Goal: Task Accomplishment & Management: Manage account settings

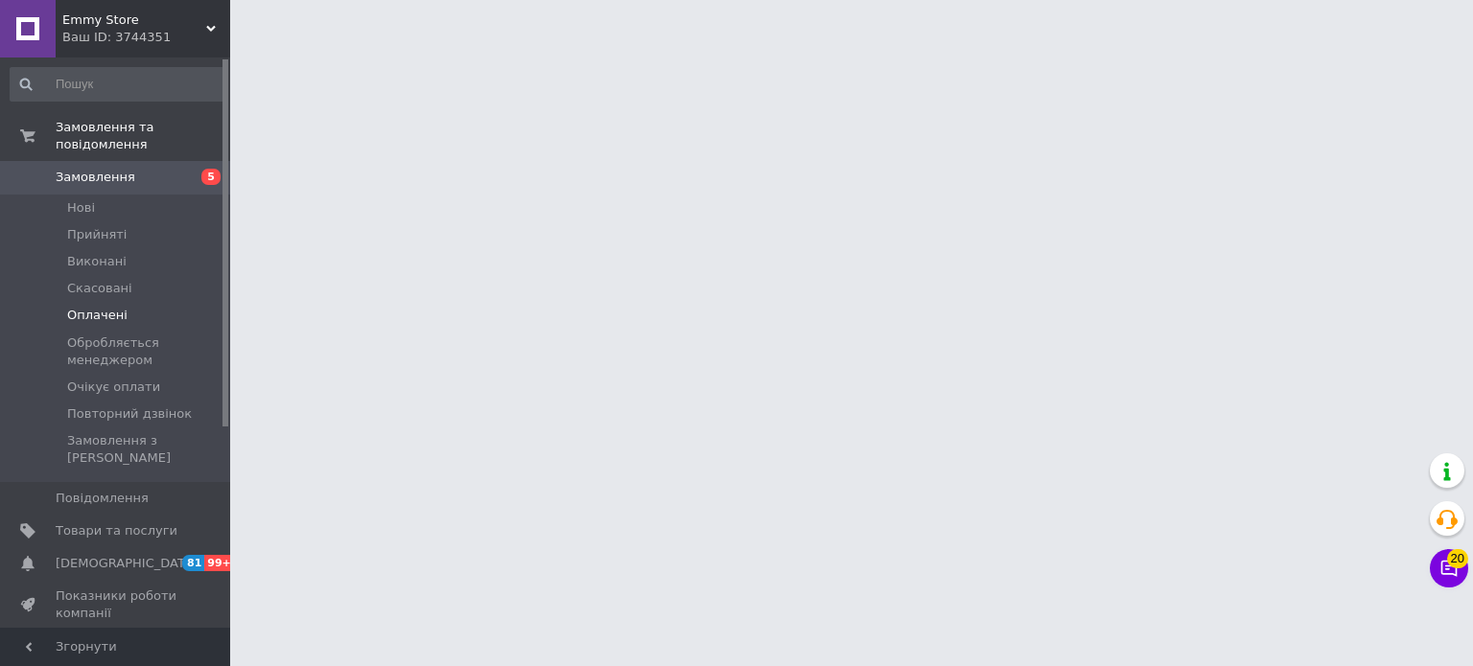
click at [90, 307] on span "Оплачені" at bounding box center [97, 315] width 60 height 17
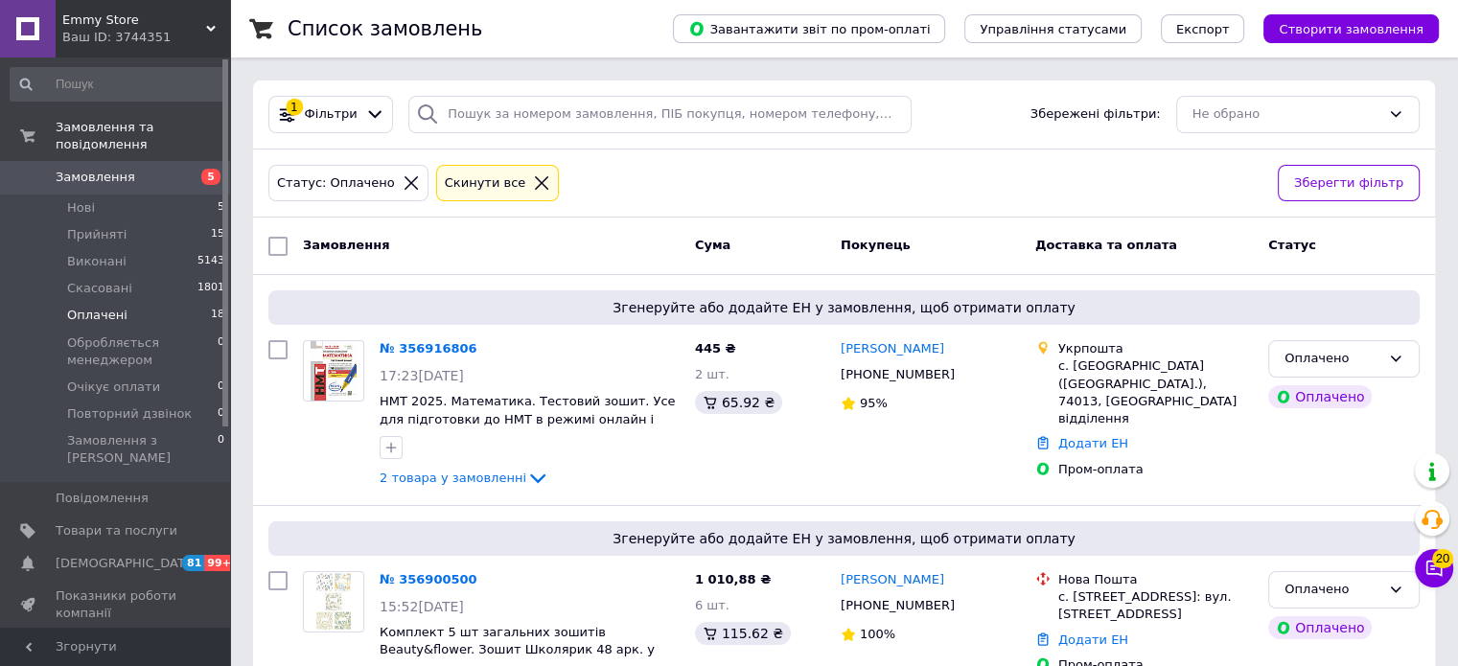
click at [90, 307] on span "Оплачені" at bounding box center [97, 315] width 60 height 17
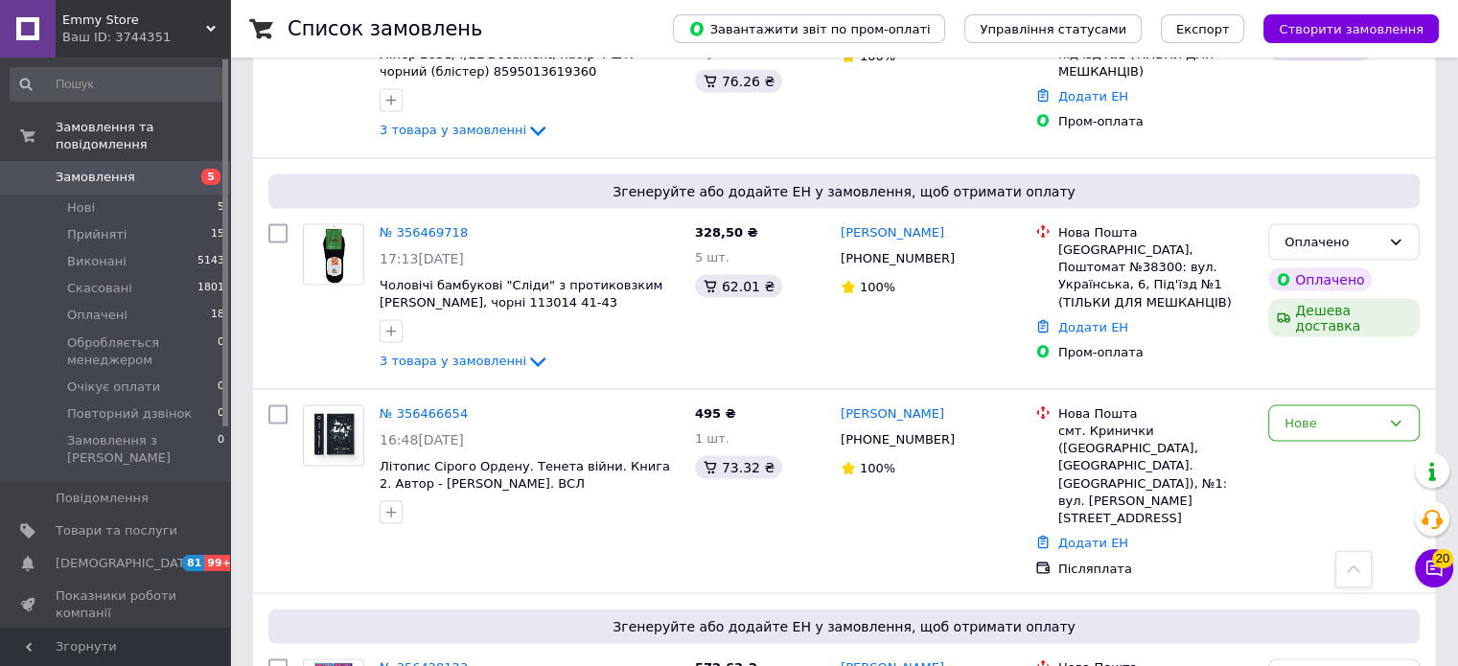
scroll to position [2988, 0]
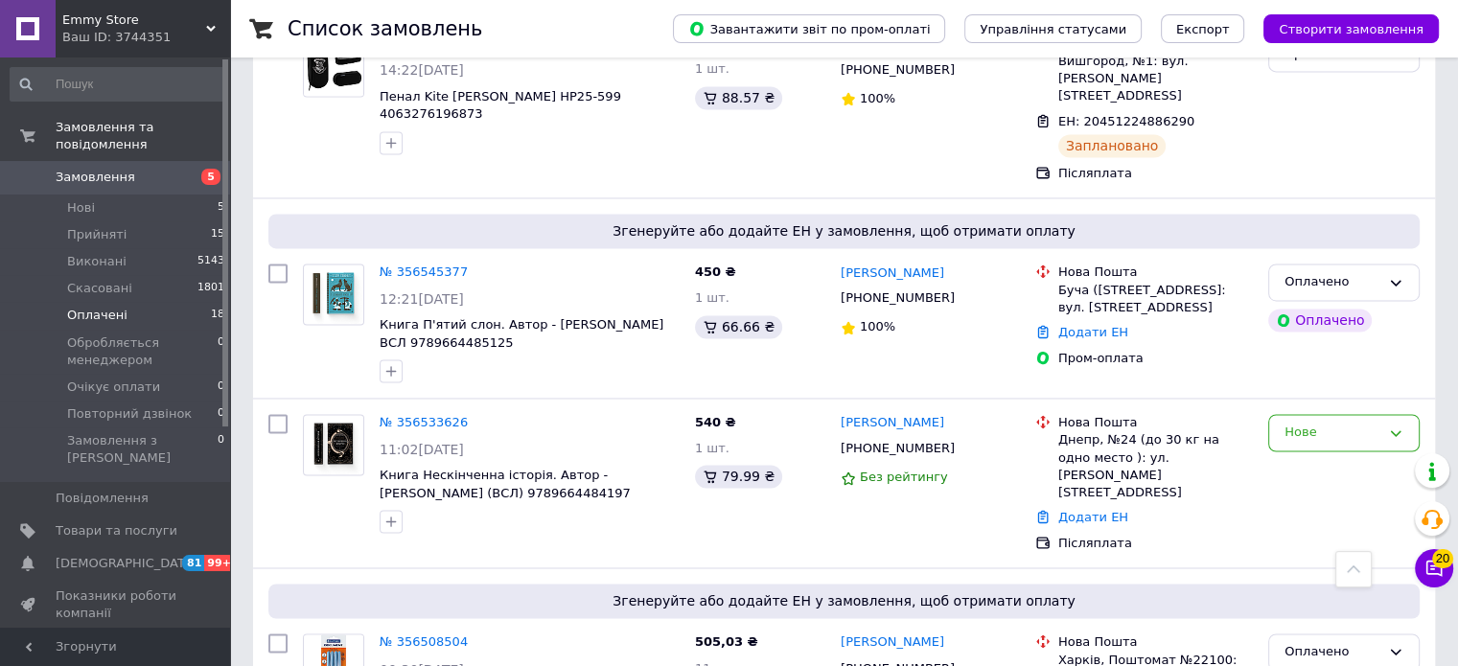
click at [119, 307] on span "Оплачені" at bounding box center [97, 315] width 60 height 17
click at [82, 555] on span "[DEMOGRAPHIC_DATA]" at bounding box center [127, 563] width 142 height 17
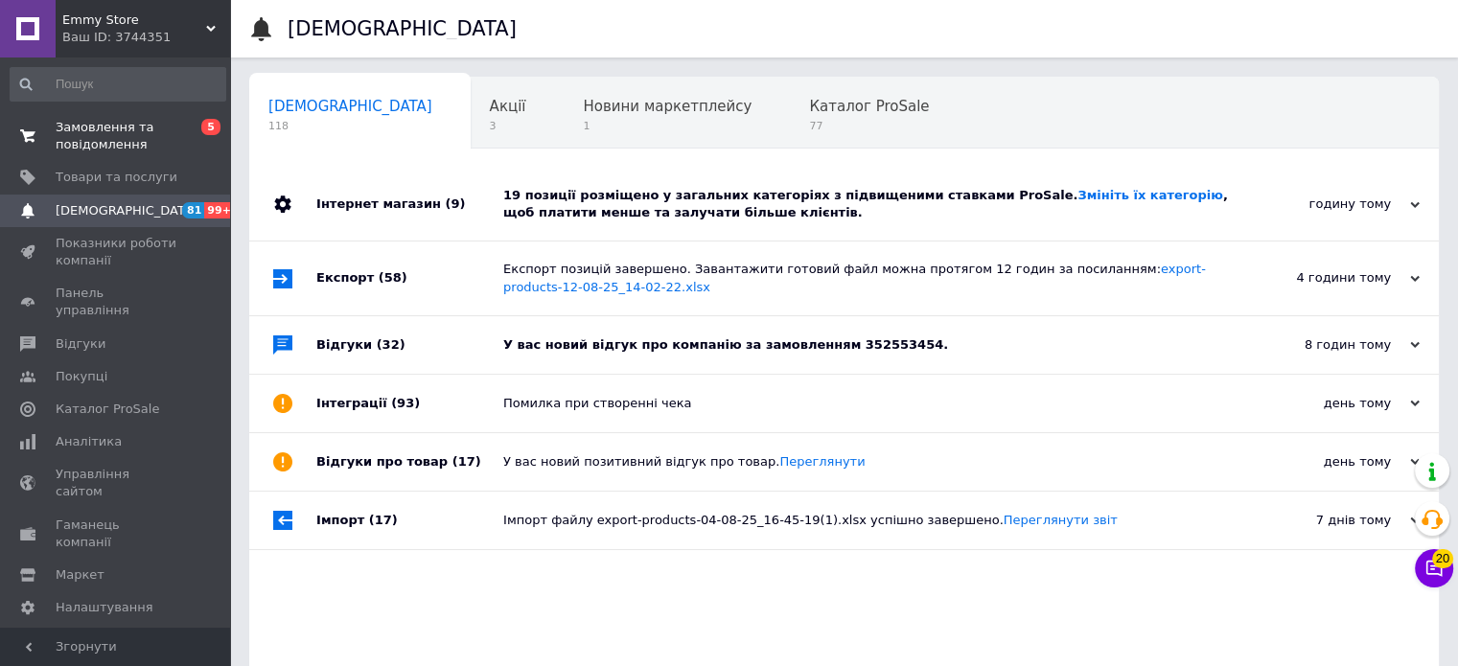
click at [84, 136] on span "Замовлення та повідомлення" at bounding box center [117, 136] width 122 height 35
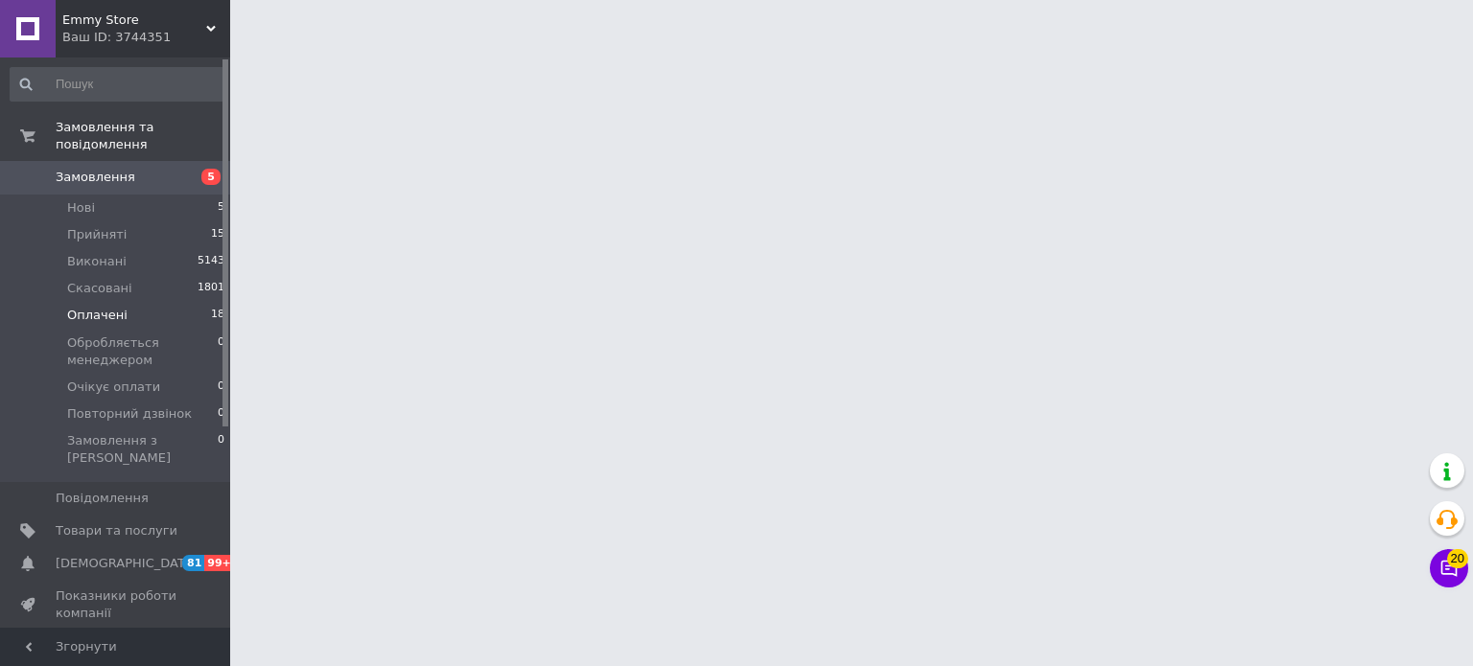
click at [93, 307] on span "Оплачені" at bounding box center [97, 315] width 60 height 17
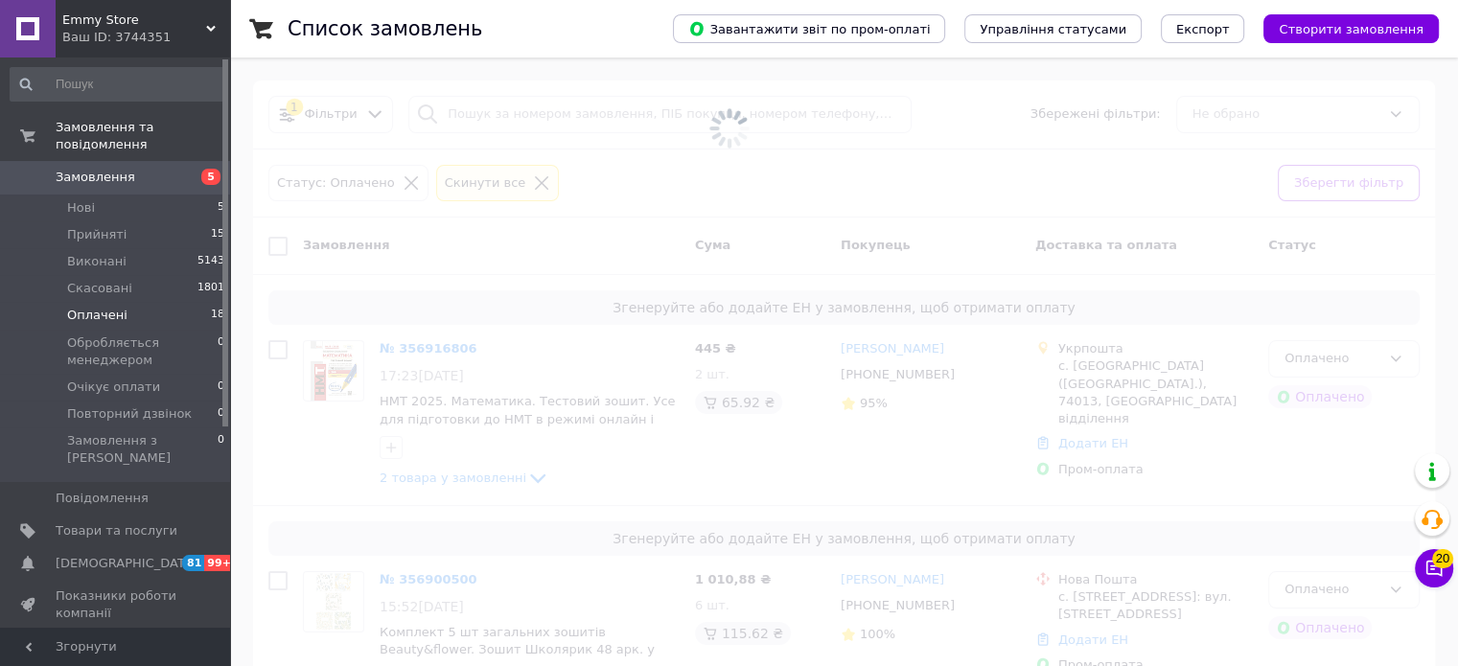
click at [93, 307] on span "Оплачені" at bounding box center [97, 315] width 60 height 17
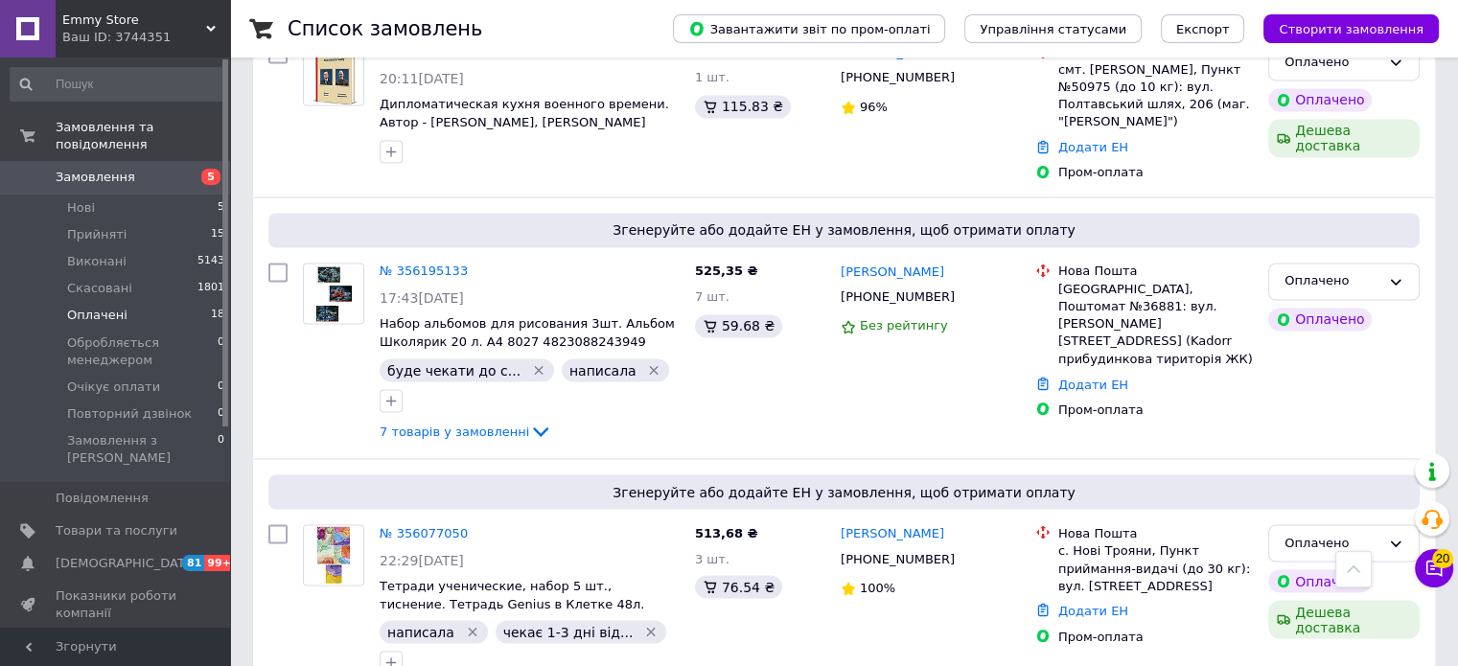
scroll to position [3495, 0]
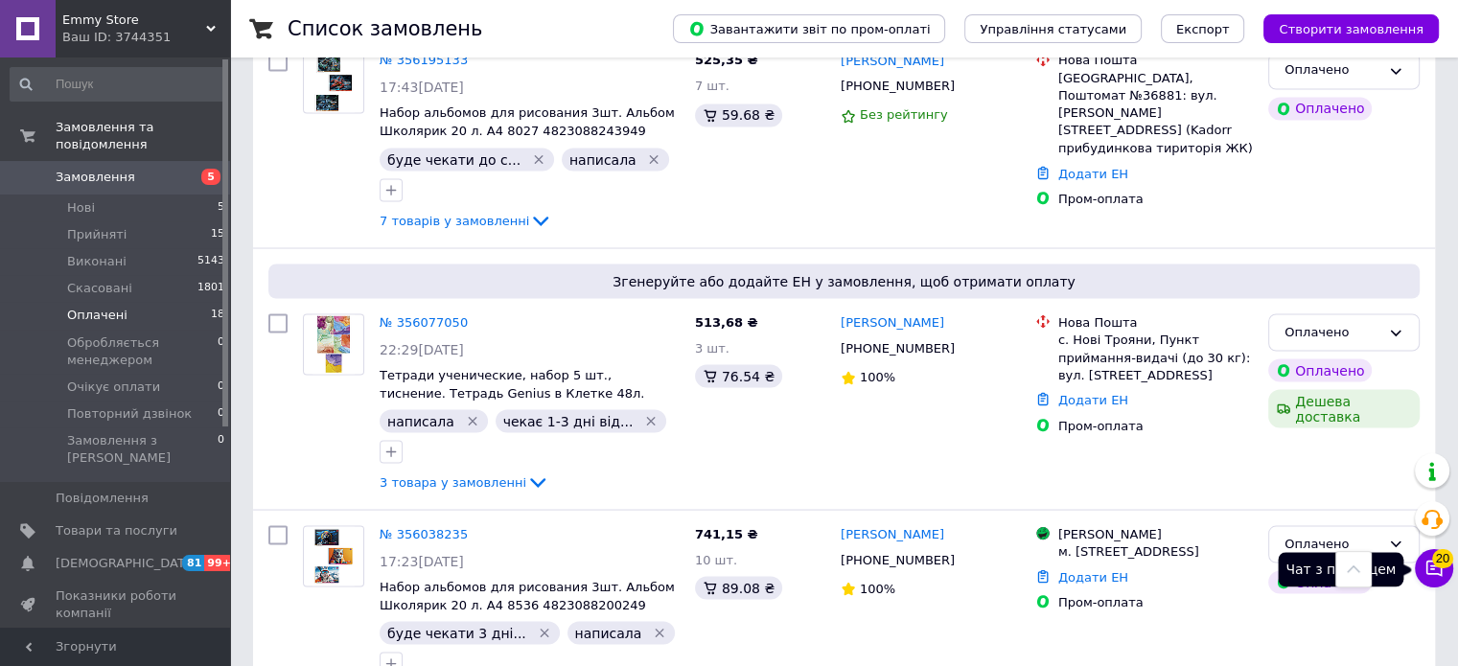
click at [1438, 565] on span "20" at bounding box center [1443, 558] width 21 height 19
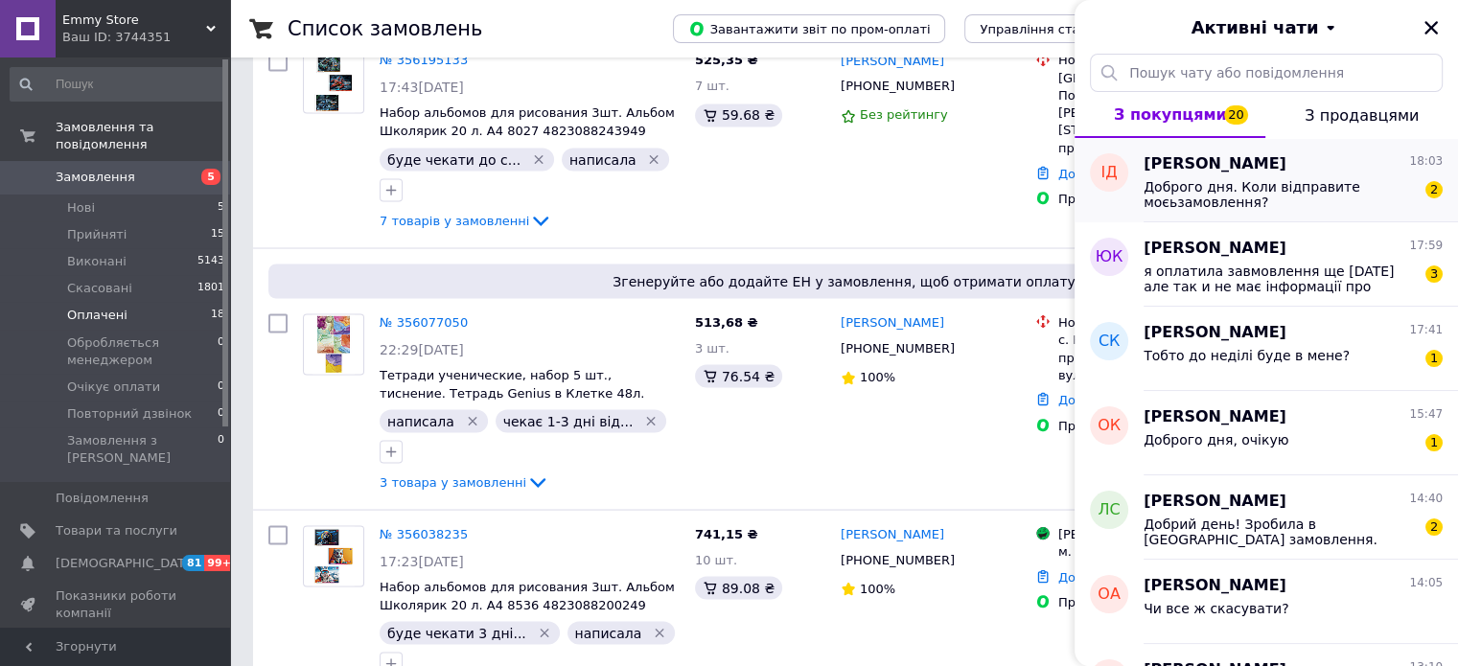
click at [1234, 187] on span "Доброго дня. Коли відправите моєьзамовлення?" at bounding box center [1280, 194] width 272 height 31
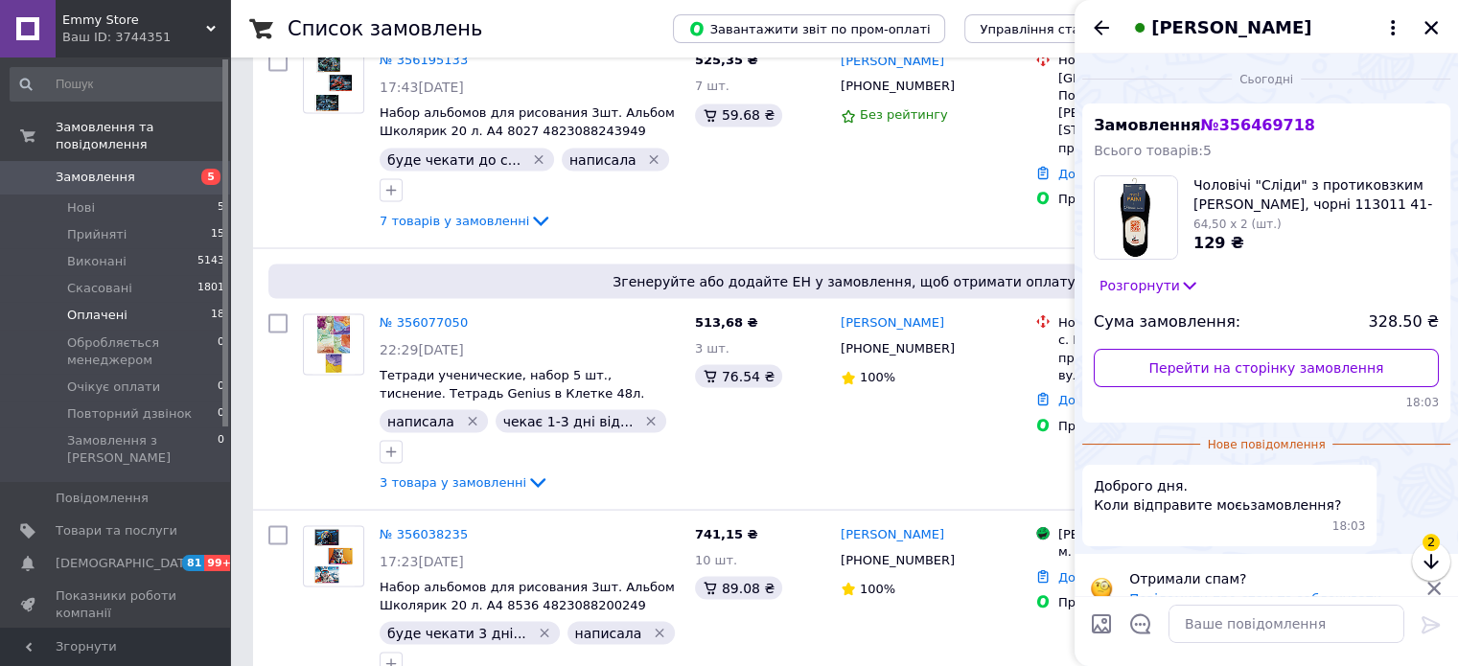
scroll to position [8, 0]
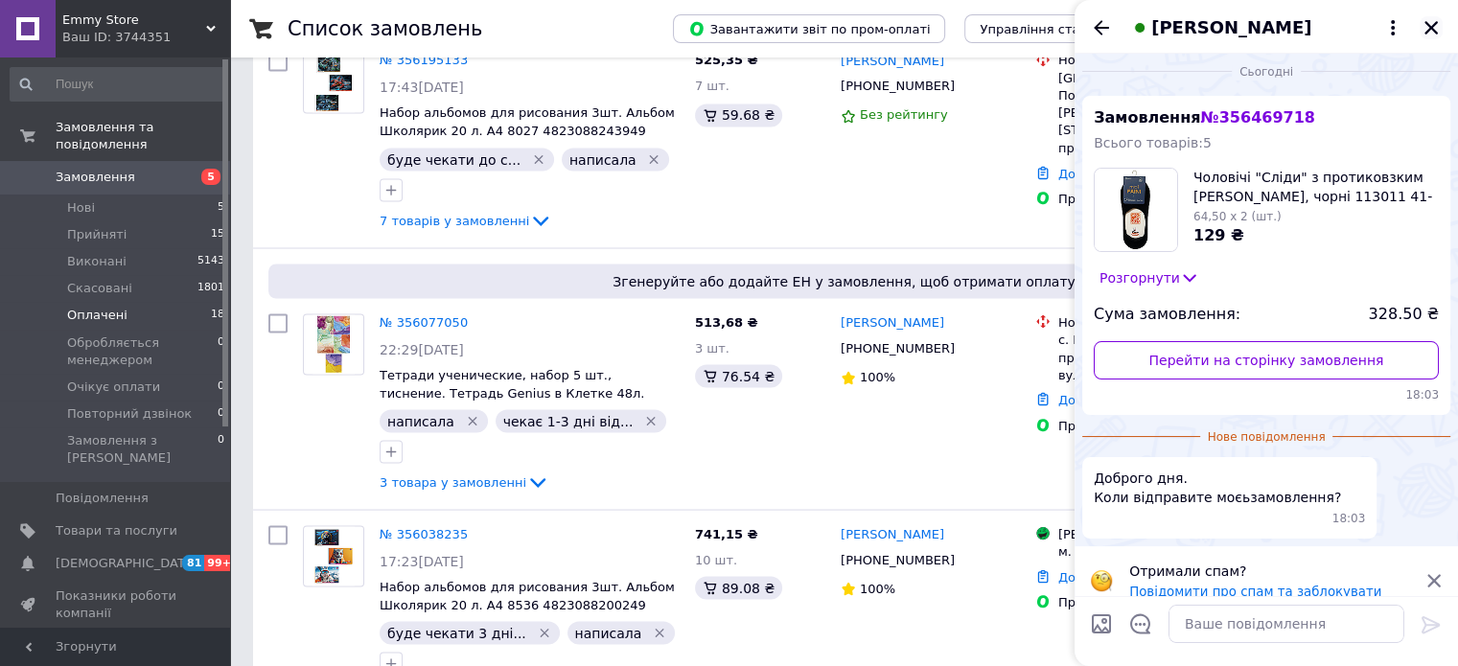
click at [1429, 26] on icon "Закрити" at bounding box center [1431, 27] width 13 height 13
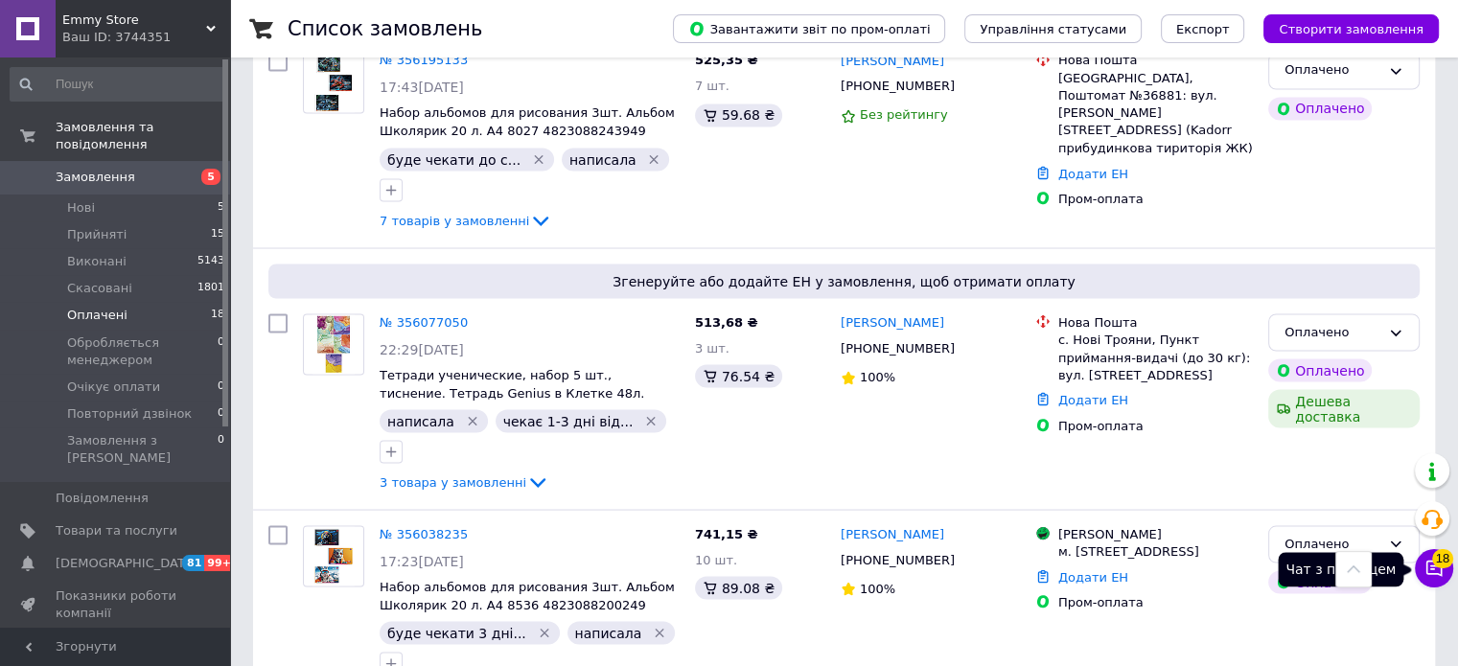
click at [1435, 571] on icon at bounding box center [1434, 568] width 19 height 19
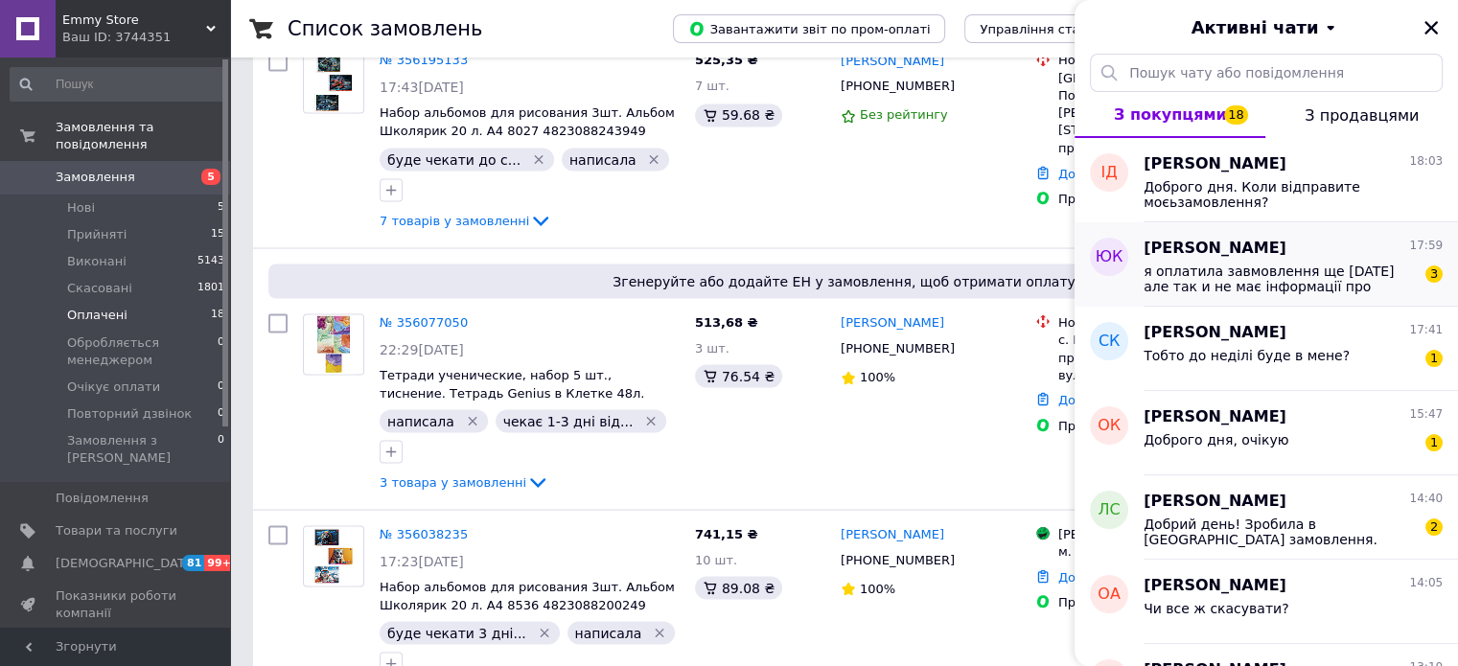
click at [1247, 275] on span "я оплатила завмовлення ще [DATE] але так и не має інформації про підтвердження …" at bounding box center [1280, 279] width 272 height 31
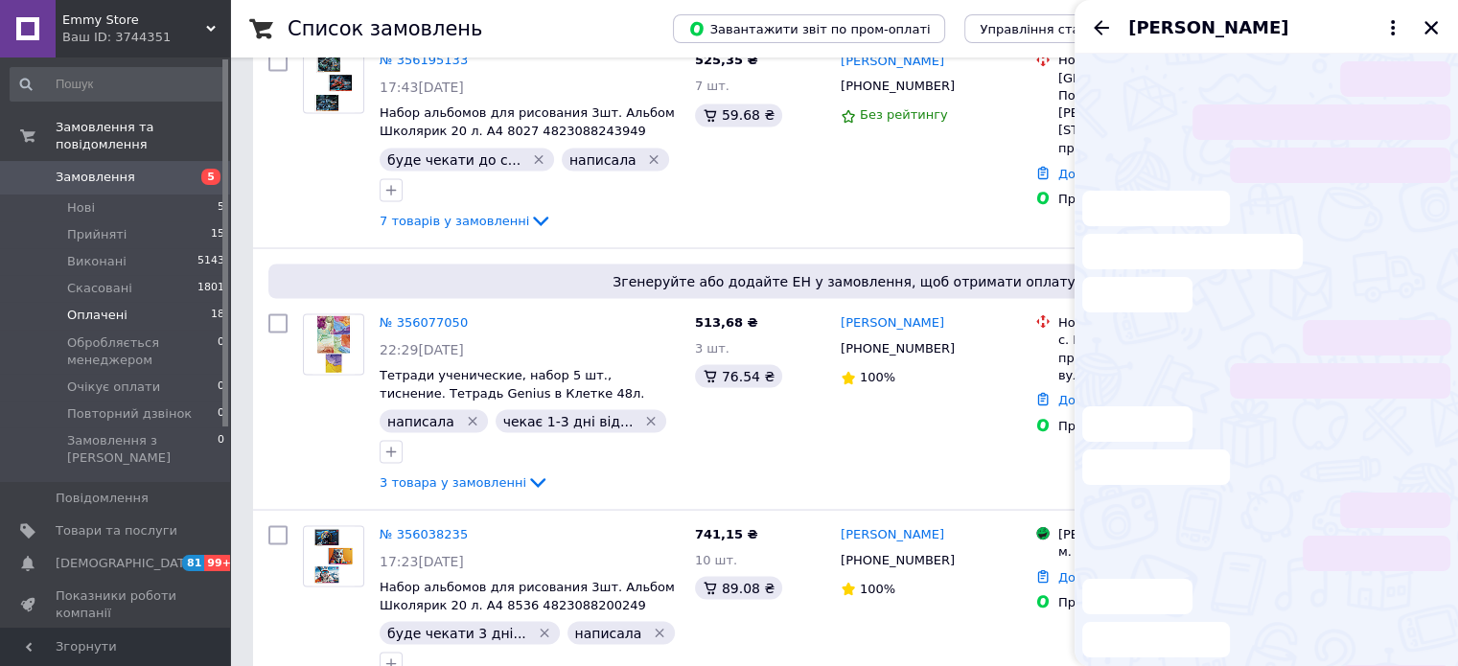
scroll to position [98, 0]
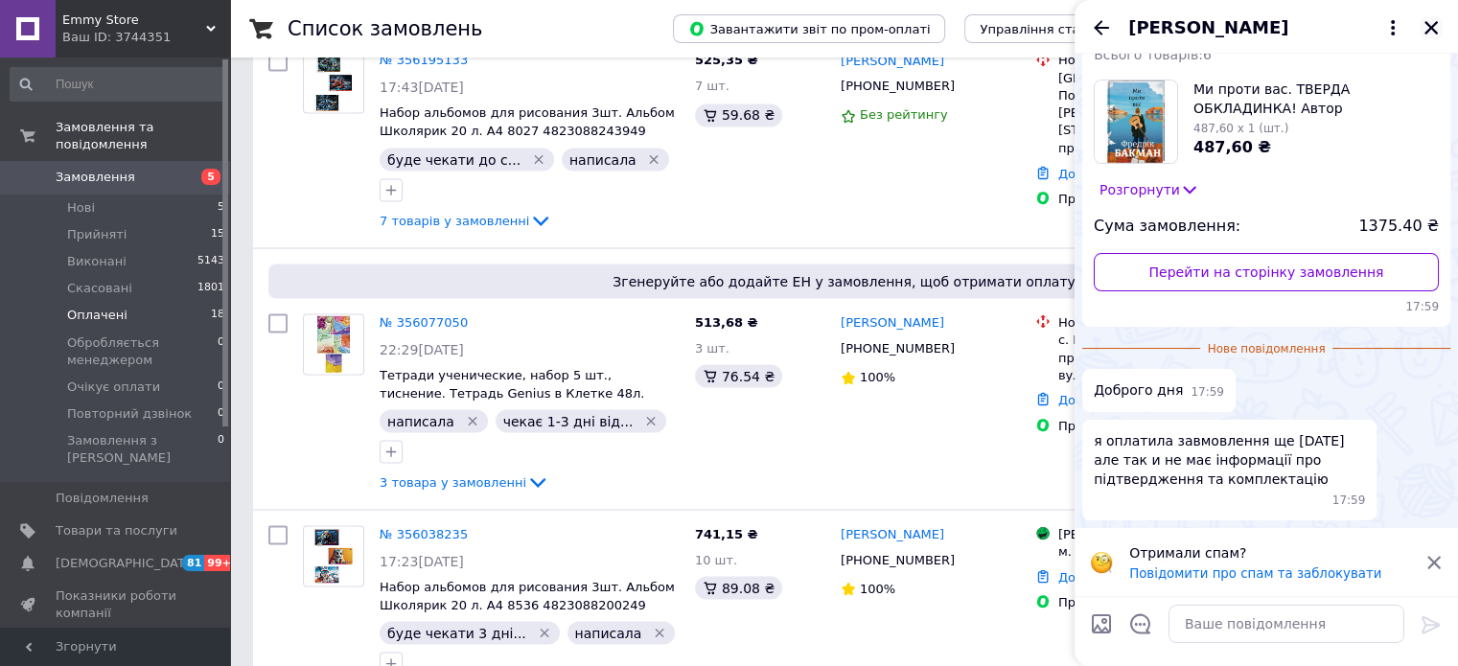
click at [1438, 26] on icon "Закрити" at bounding box center [1431, 27] width 17 height 17
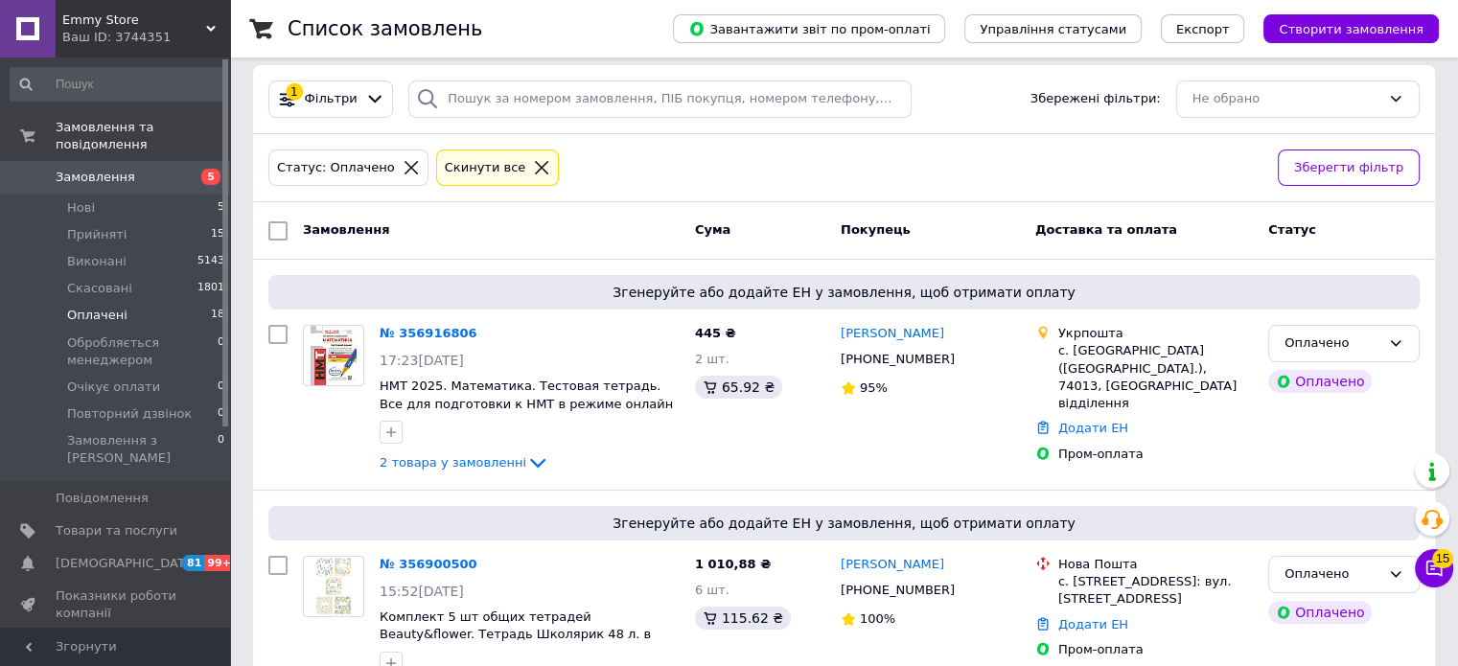
scroll to position [0, 0]
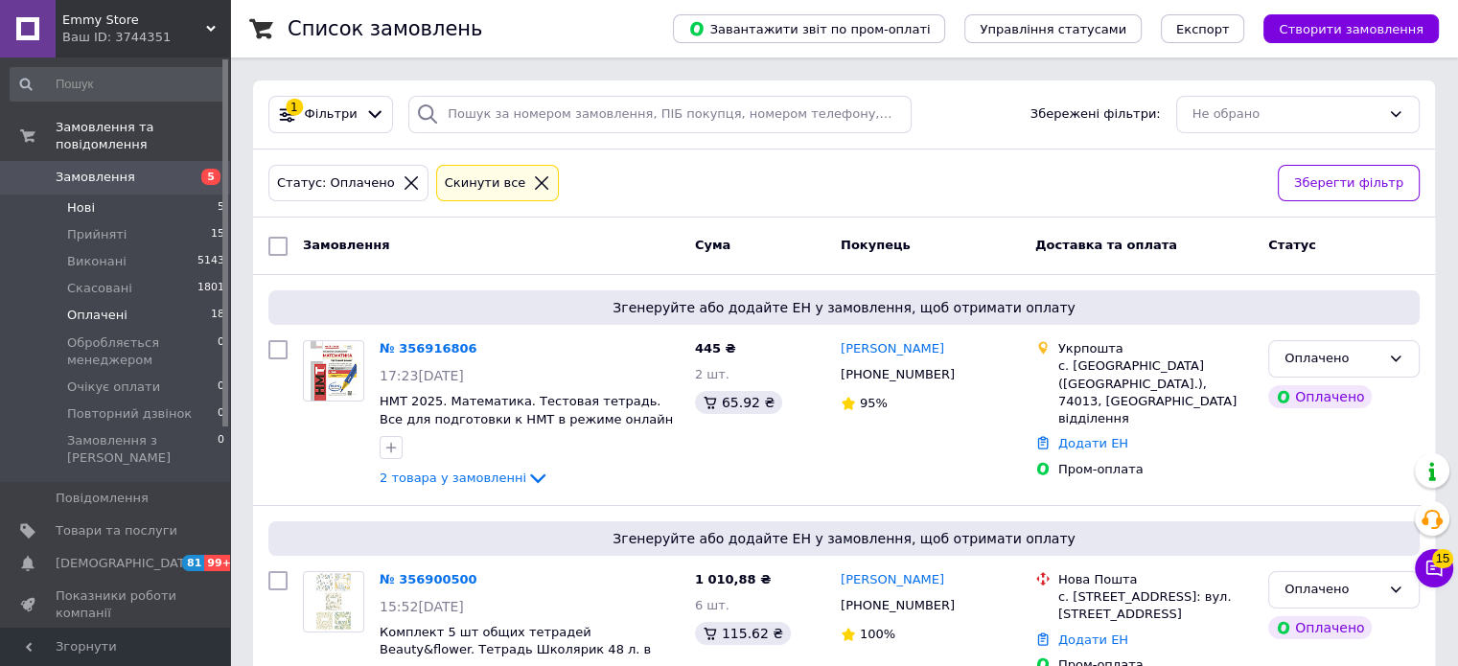
click at [100, 195] on li "Нові 5" at bounding box center [118, 208] width 236 height 27
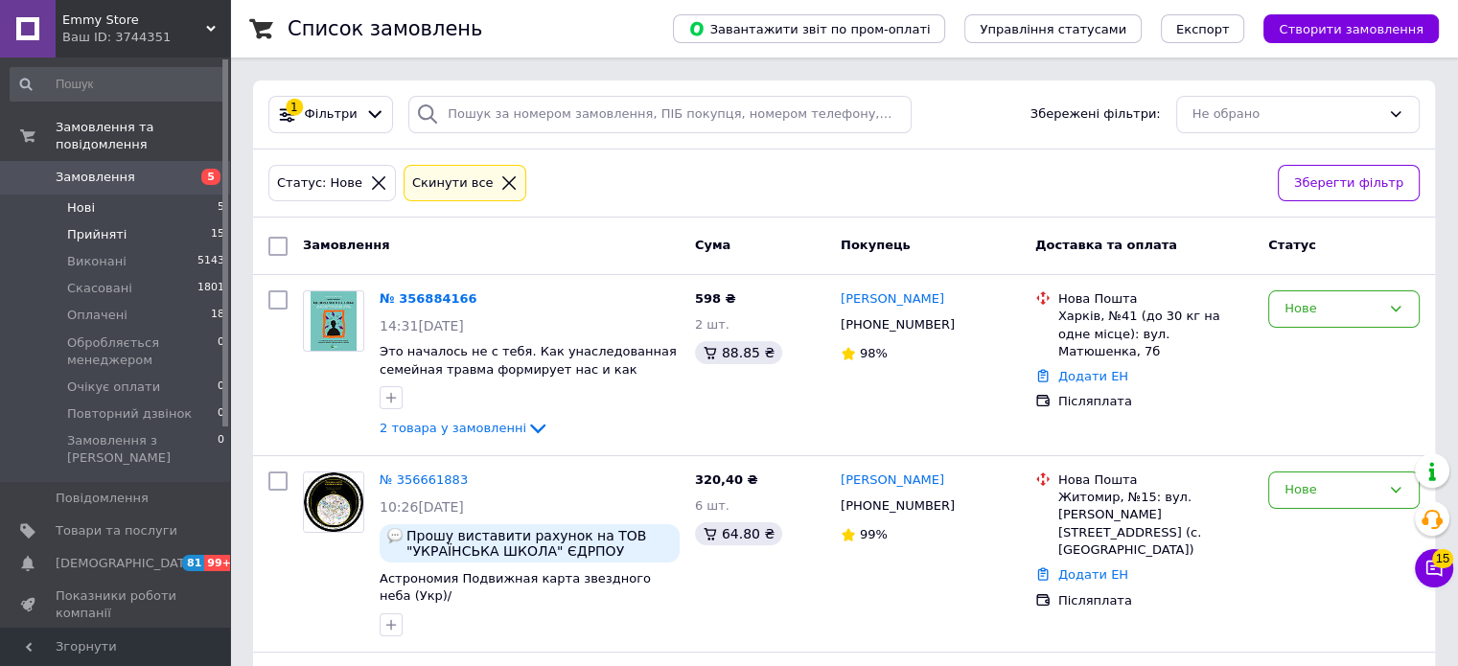
click at [108, 226] on span "Прийняті" at bounding box center [96, 234] width 59 height 17
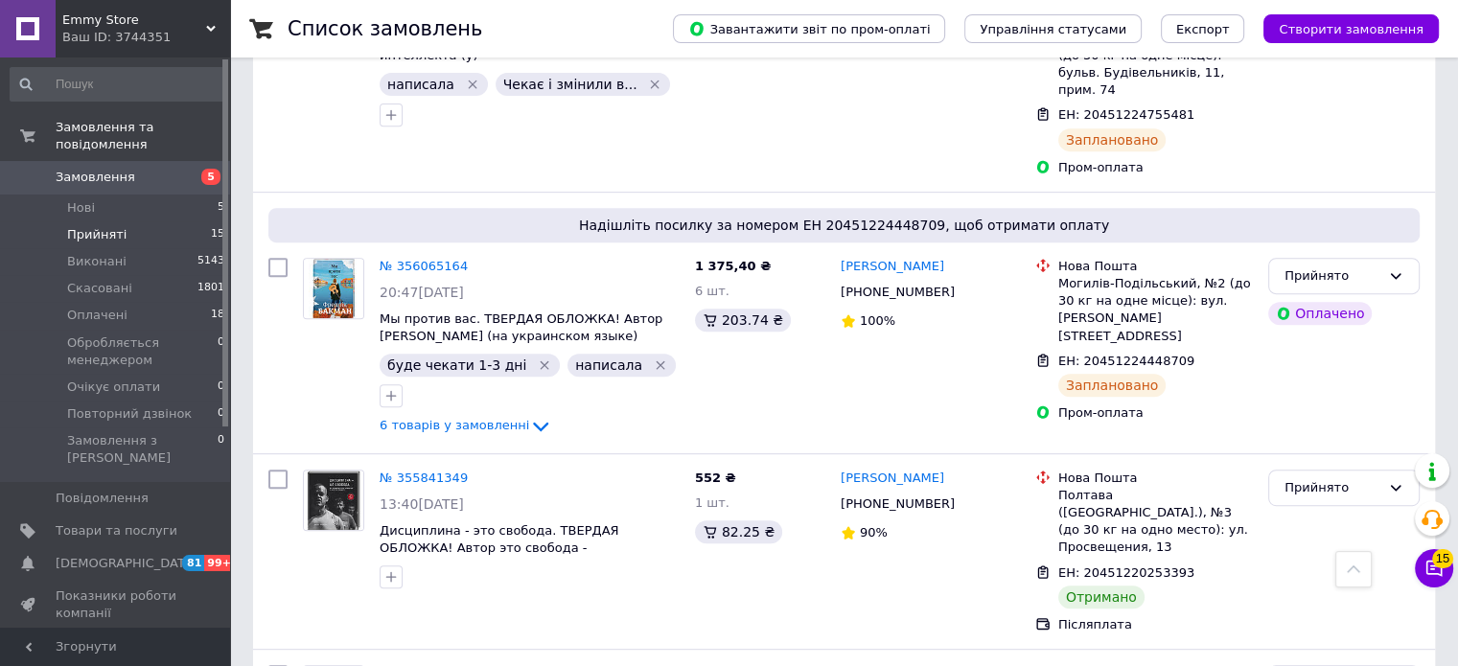
scroll to position [801, 0]
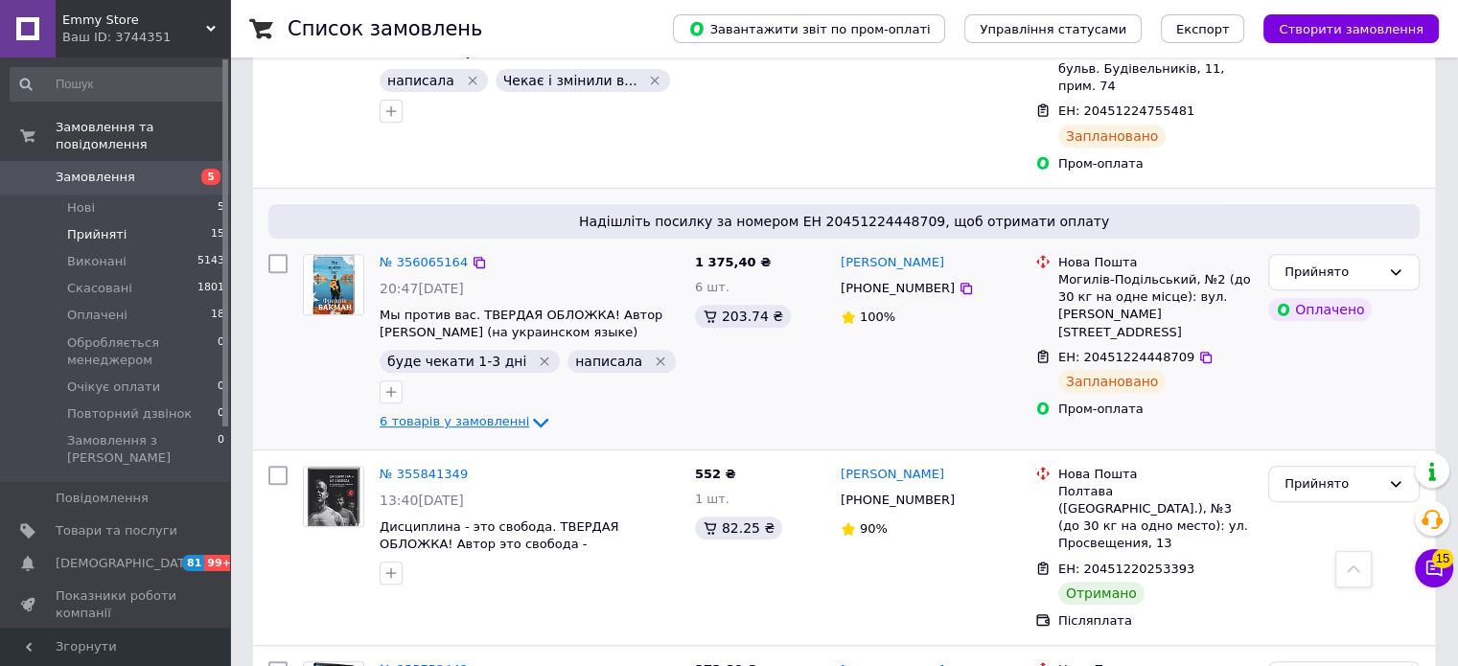
click at [505, 414] on span "6 товарів у замовленні" at bounding box center [455, 421] width 150 height 14
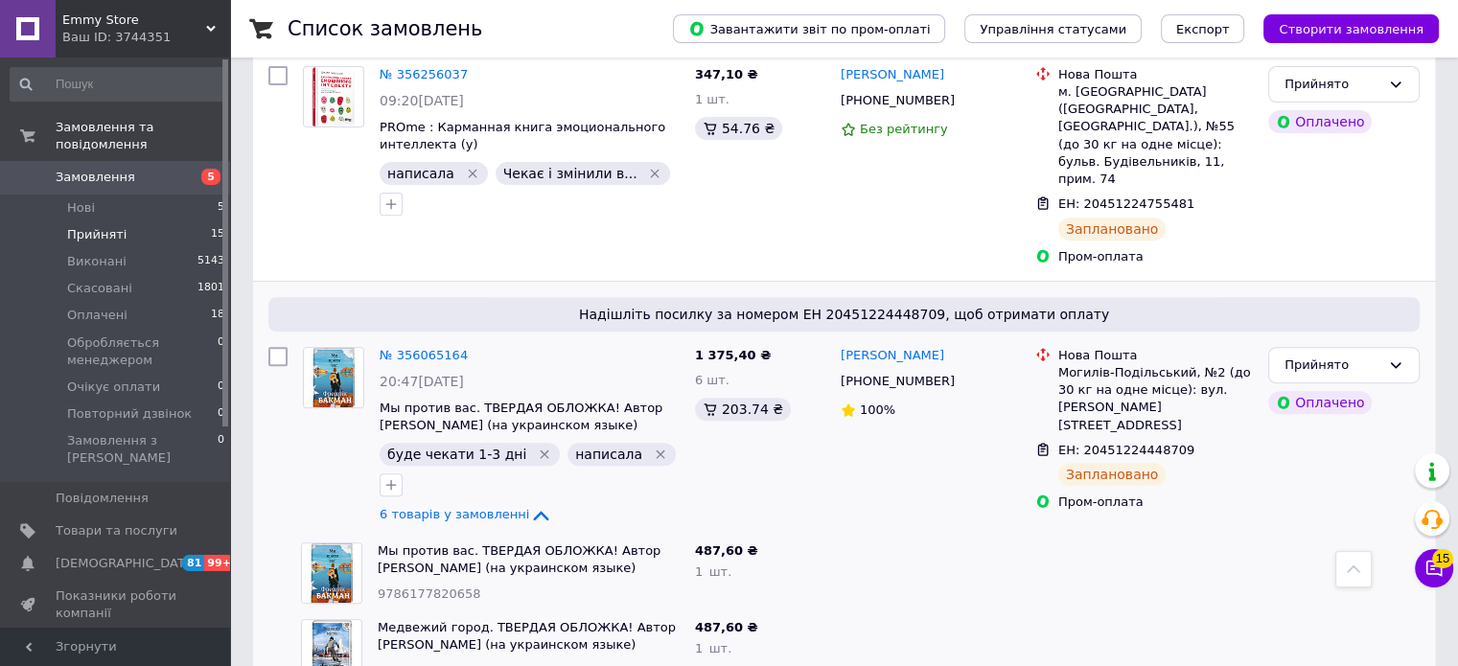
scroll to position [698, 0]
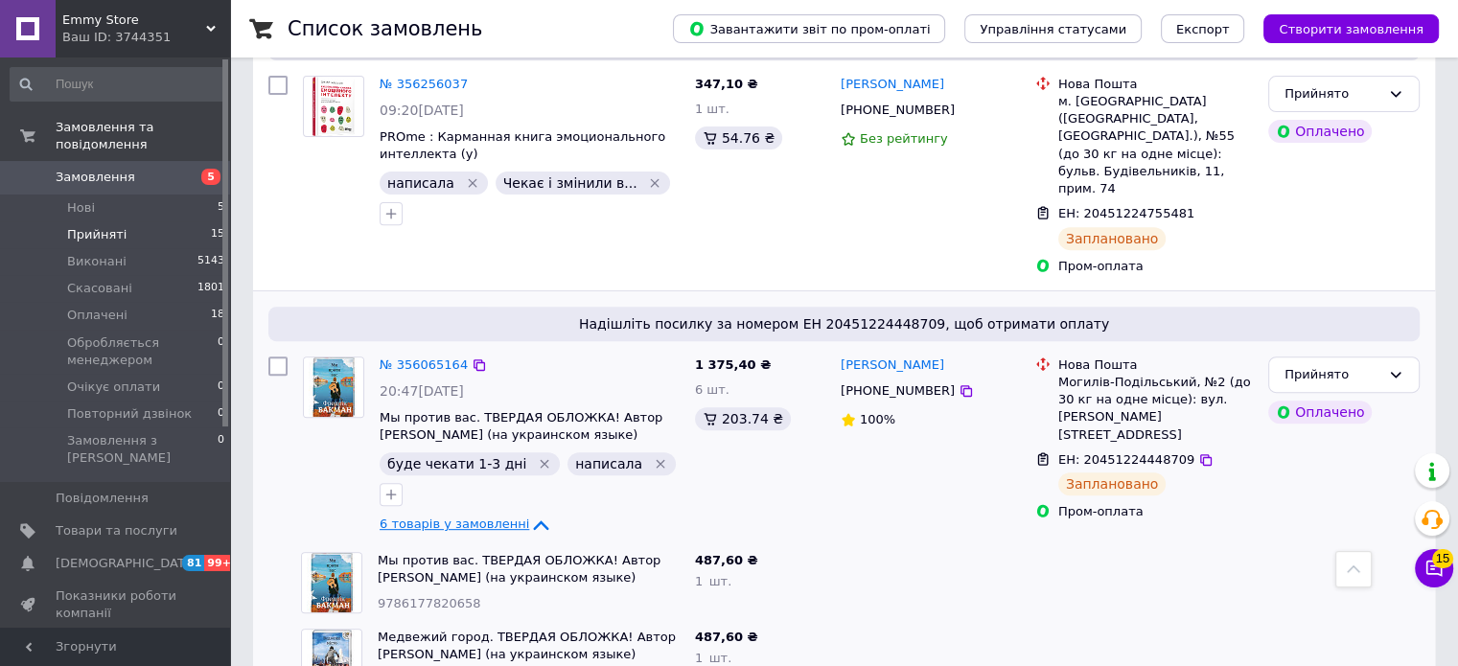
click at [529, 514] on icon at bounding box center [540, 525] width 23 height 23
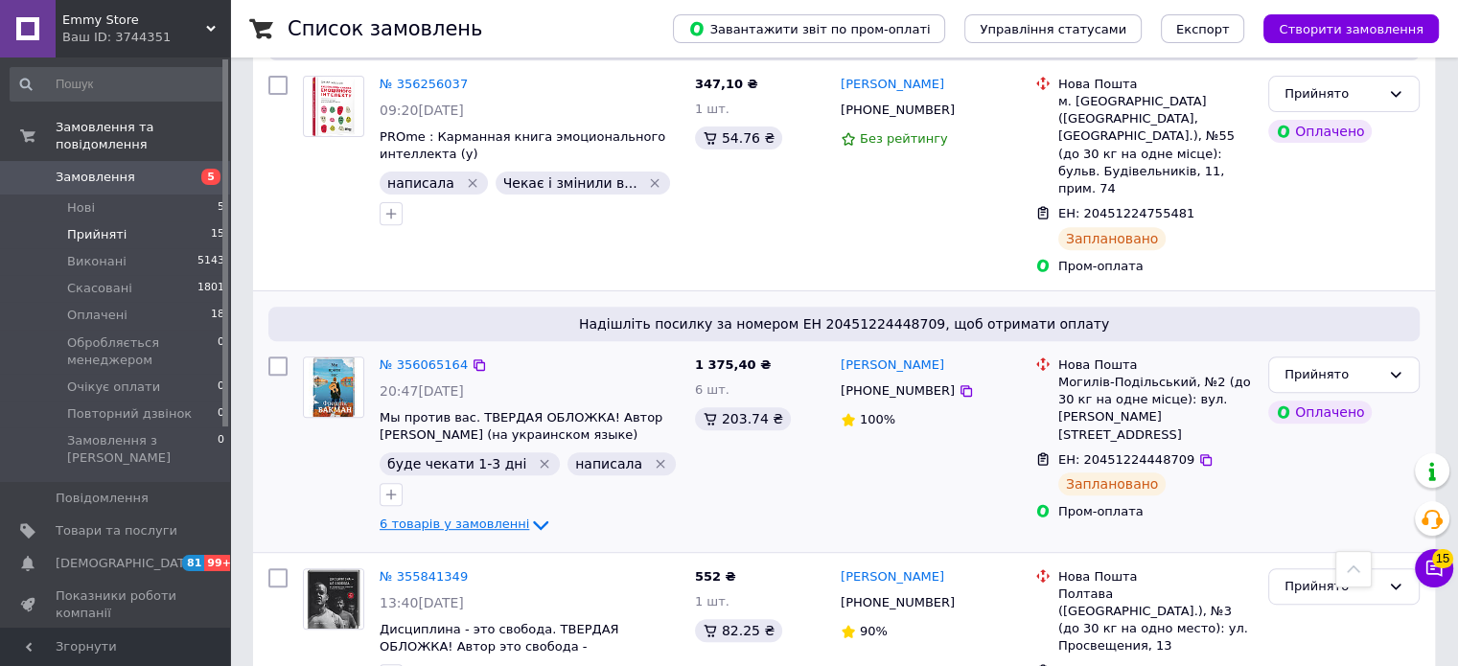
scroll to position [1024, 0]
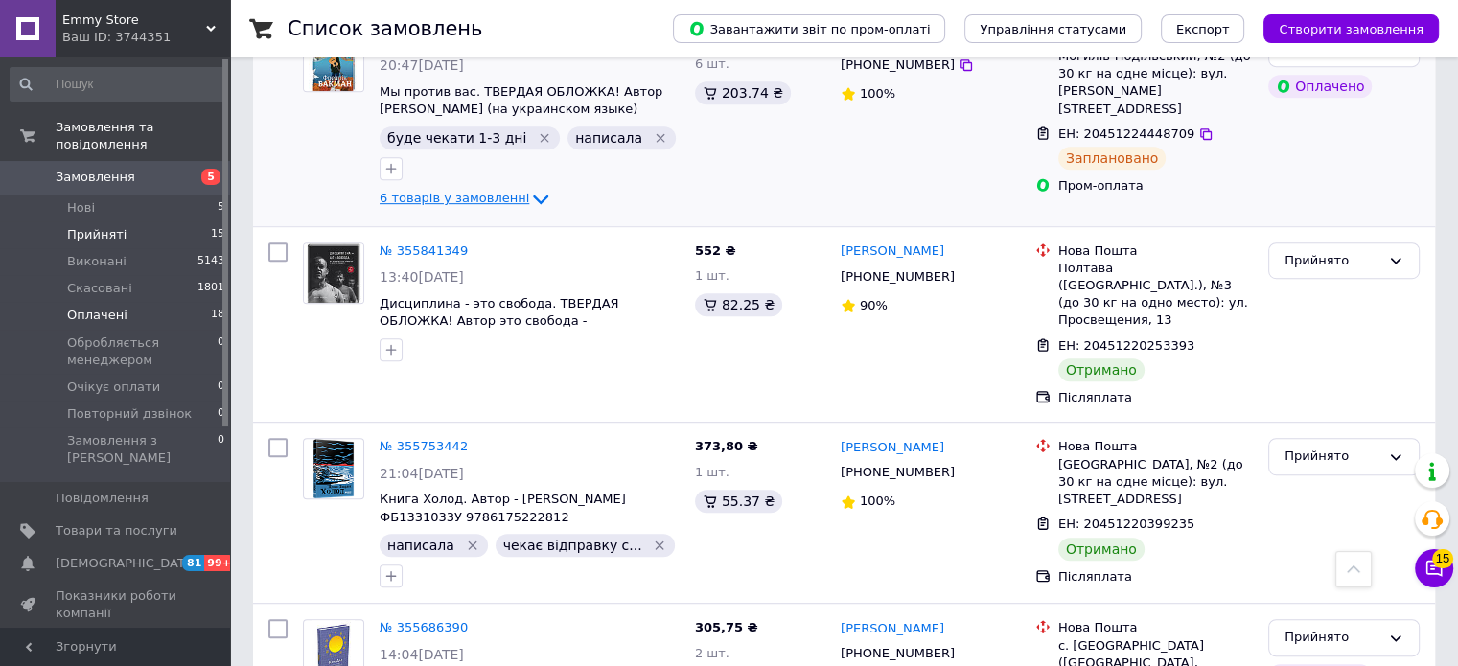
click at [114, 307] on span "Оплачені" at bounding box center [97, 315] width 60 height 17
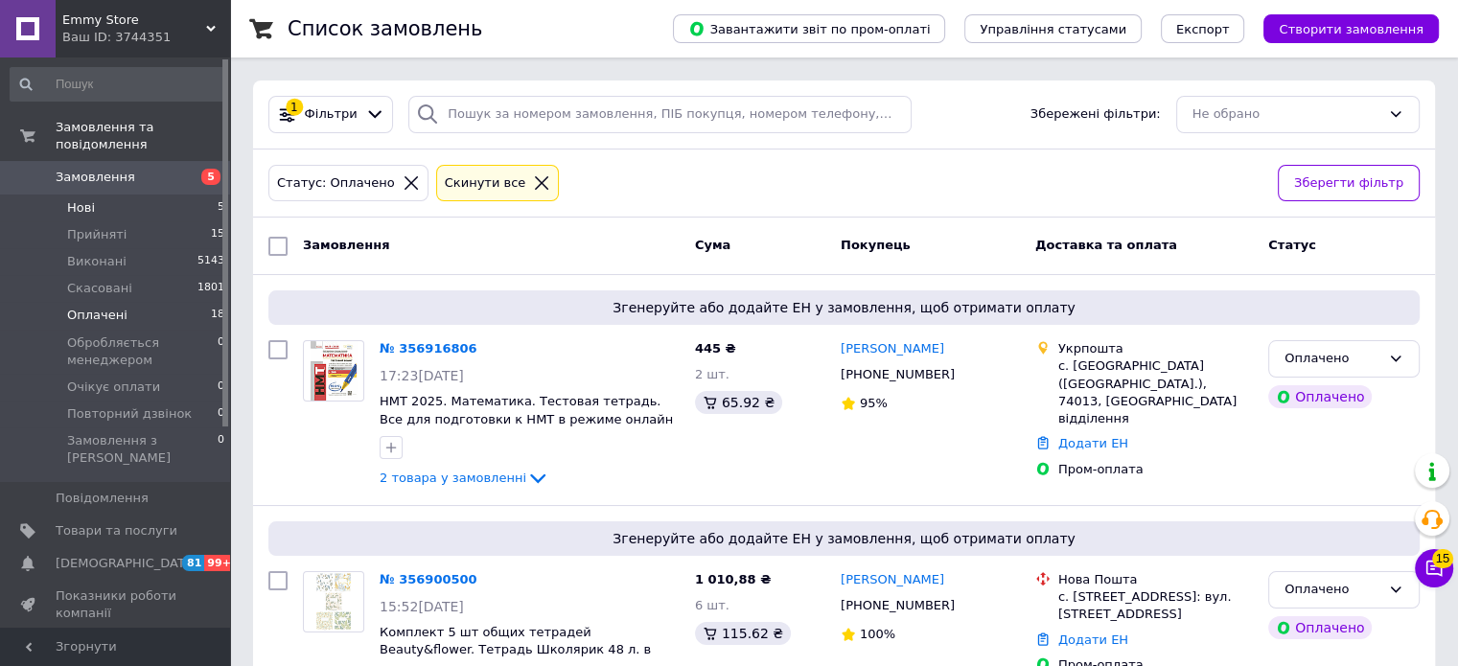
click at [84, 199] on span "Нові" at bounding box center [81, 207] width 28 height 17
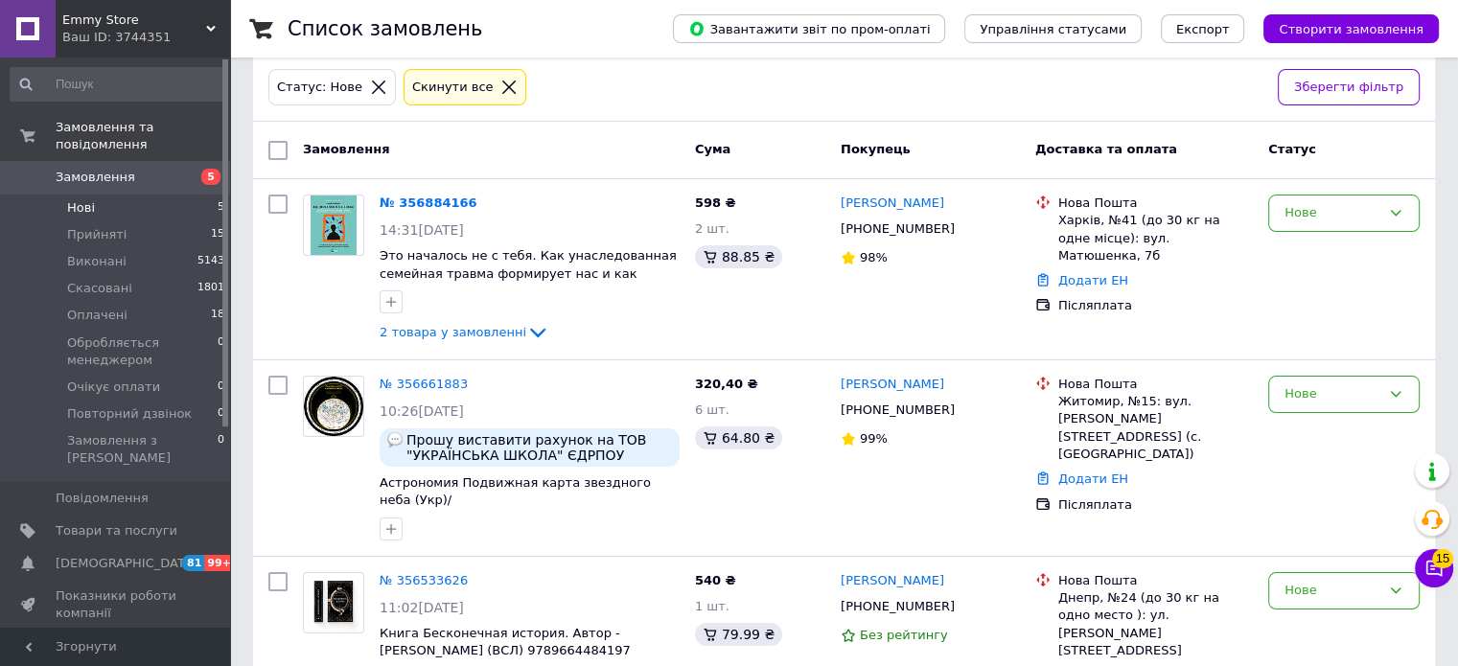
scroll to position [99, 0]
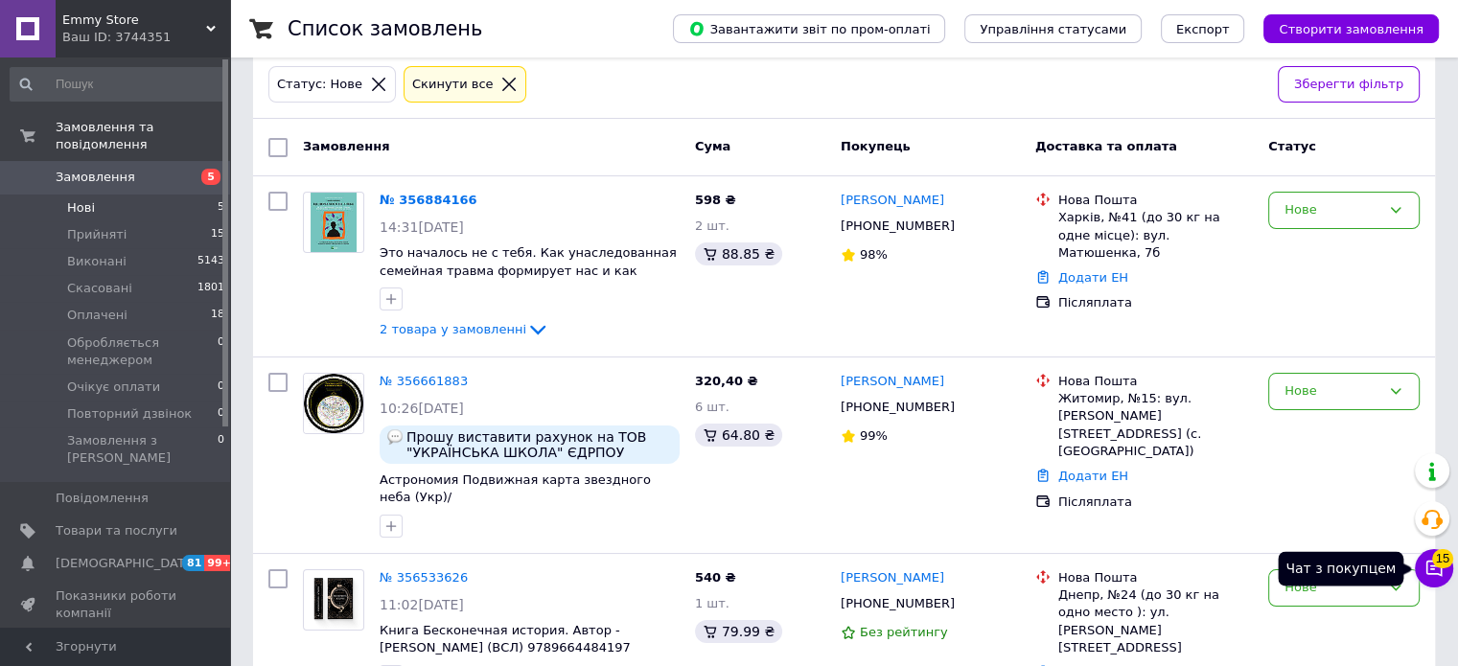
click at [1423, 576] on button "Чат з покупцем 15" at bounding box center [1434, 568] width 38 height 38
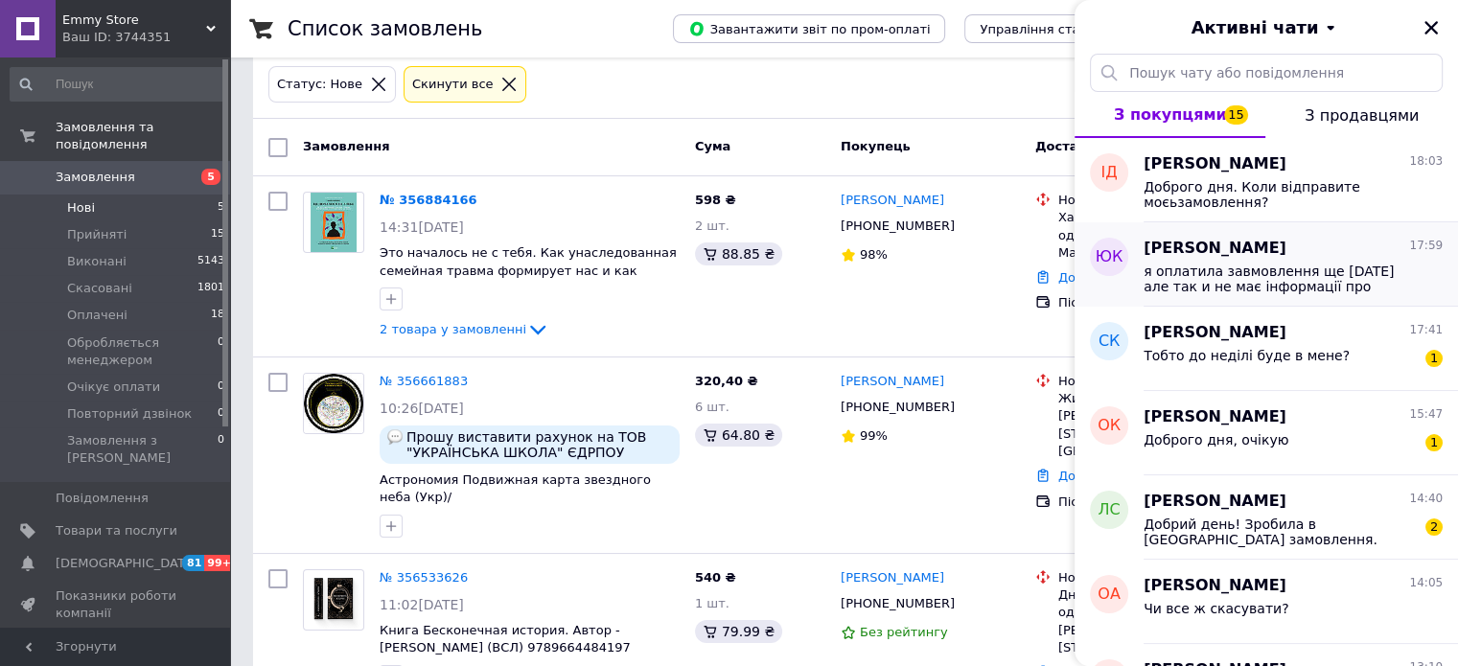
click at [1235, 271] on span "я оплатила завмовлення ще [DATE] але так и не має інформації про підтвердження …" at bounding box center [1280, 279] width 272 height 31
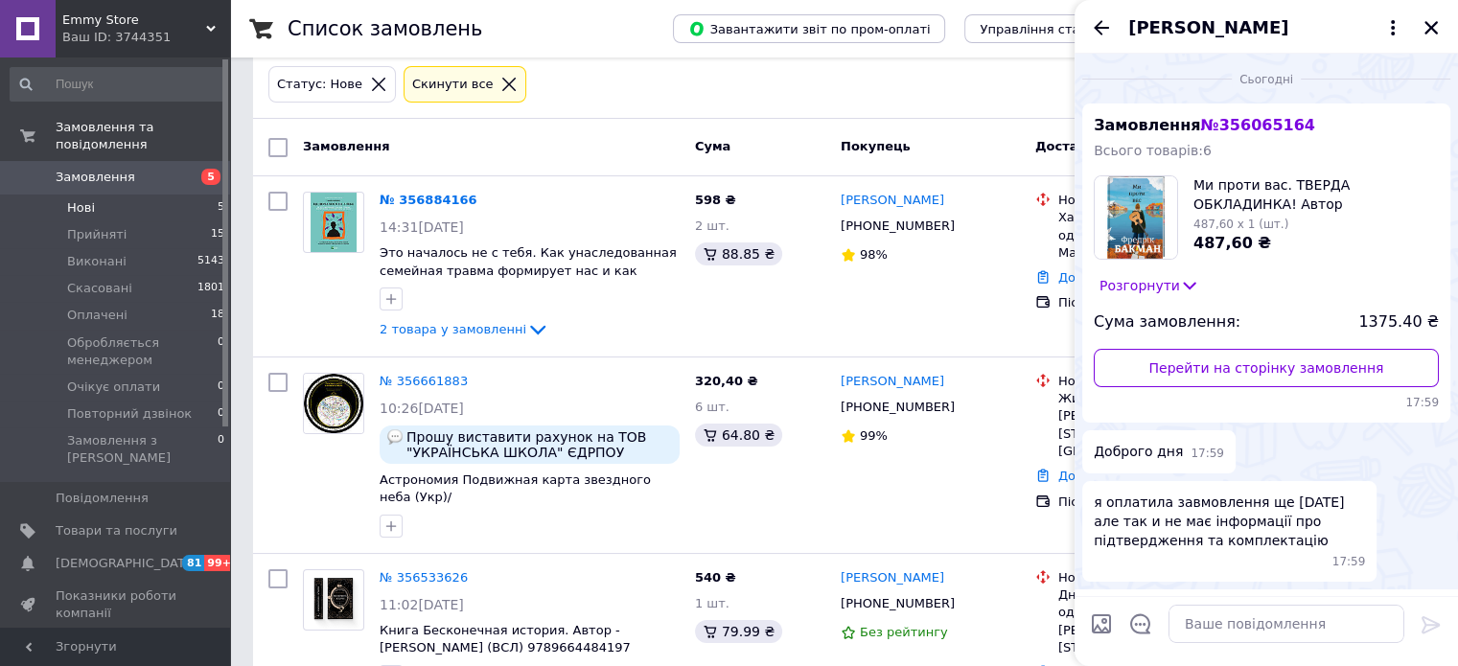
scroll to position [63, 0]
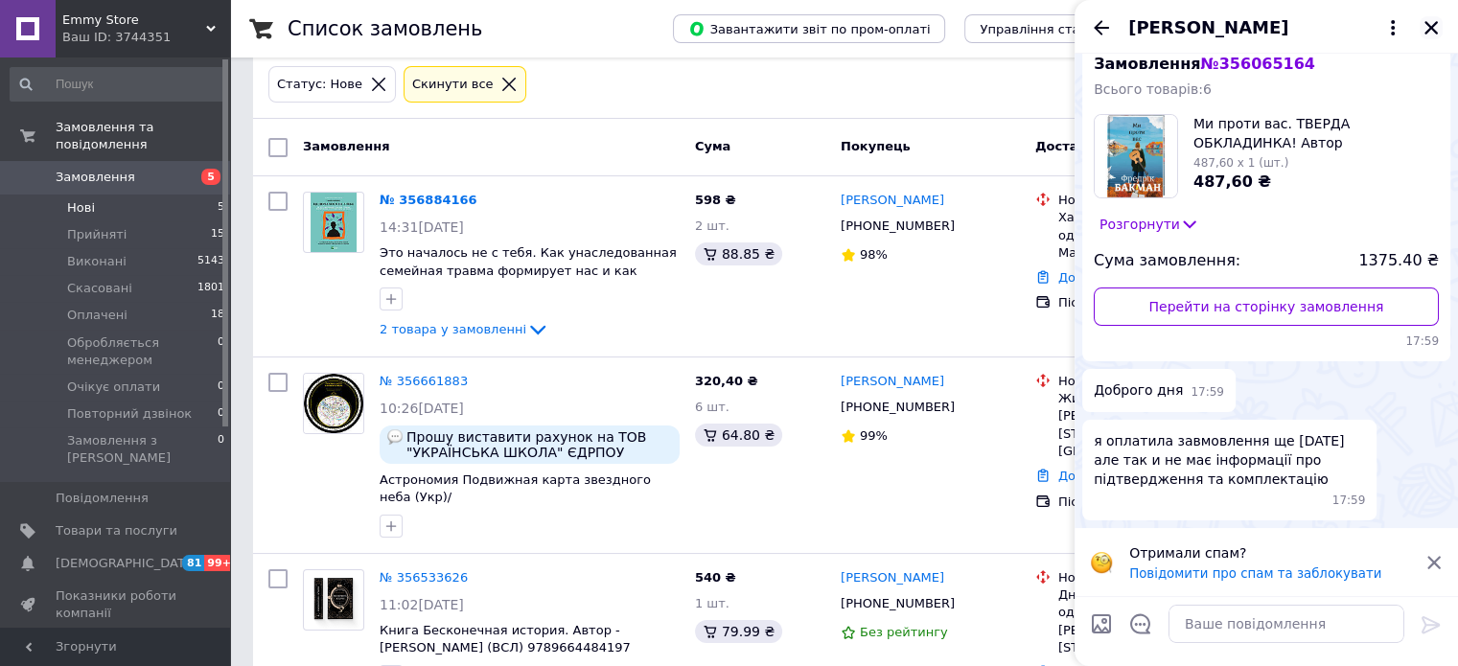
click at [1435, 22] on icon "Закрити" at bounding box center [1431, 27] width 17 height 17
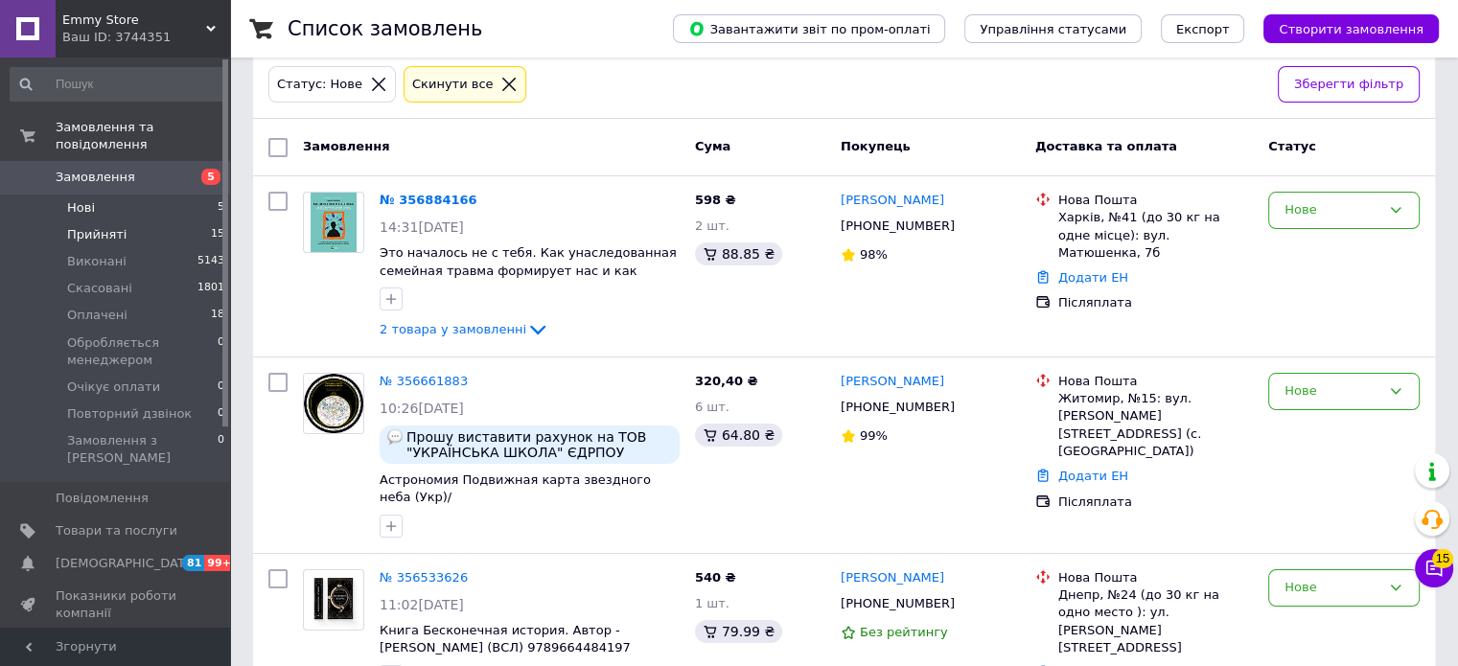
click at [102, 226] on span "Прийняті" at bounding box center [96, 234] width 59 height 17
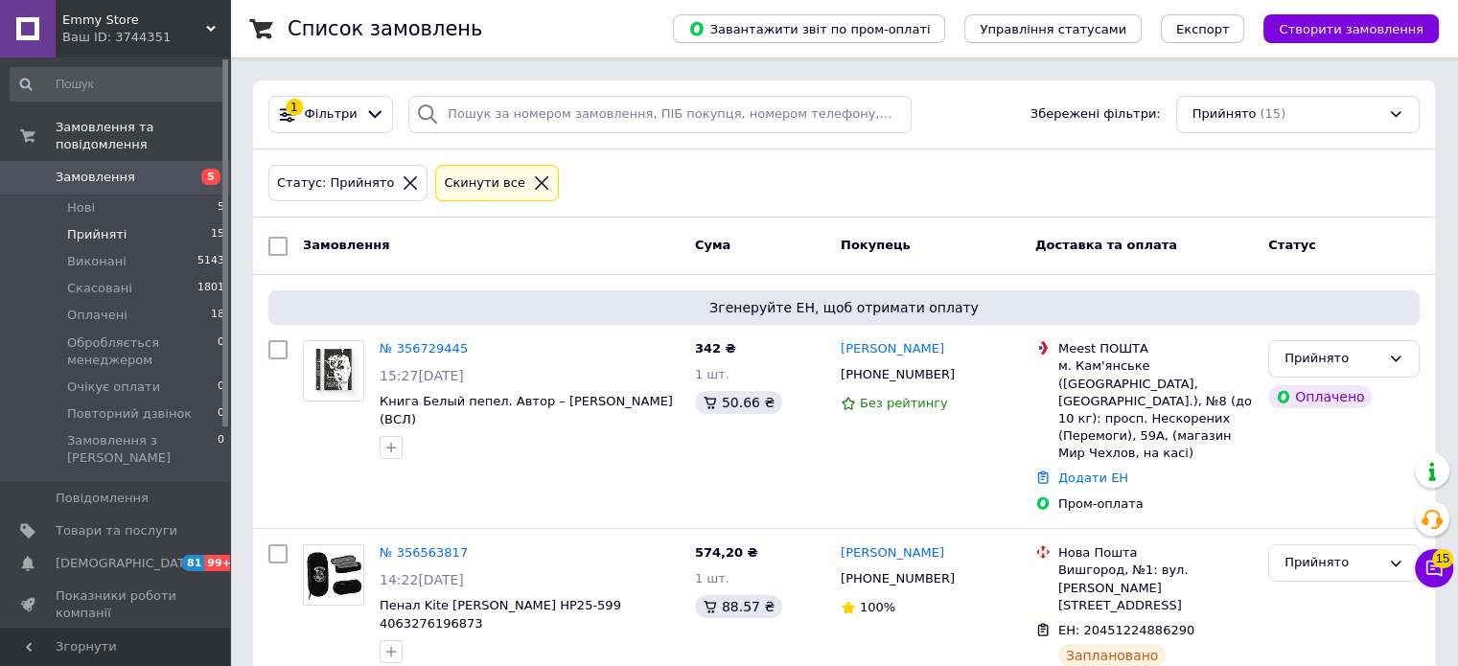
click at [82, 226] on span "Прийняті" at bounding box center [96, 234] width 59 height 17
